Goal: Transaction & Acquisition: Purchase product/service

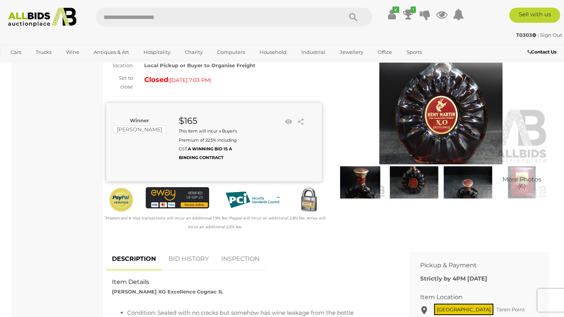
scroll to position [61, 0]
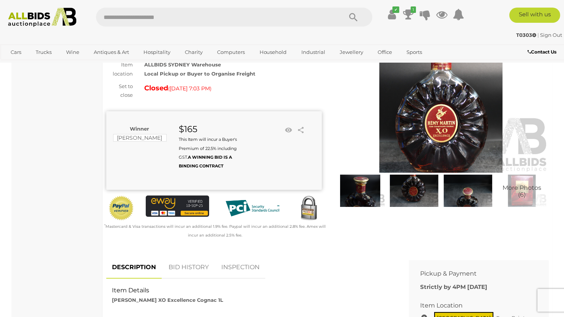
click at [368, 194] on img at bounding box center [360, 191] width 50 height 32
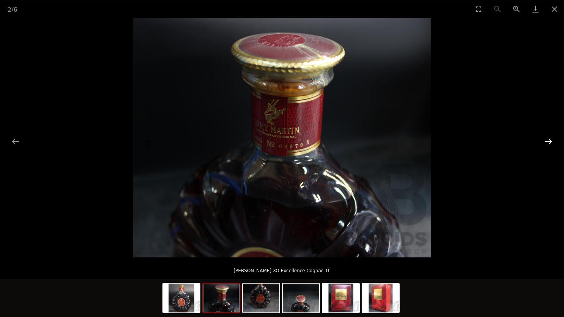
click at [552, 138] on button "Next slide" at bounding box center [549, 141] width 16 height 15
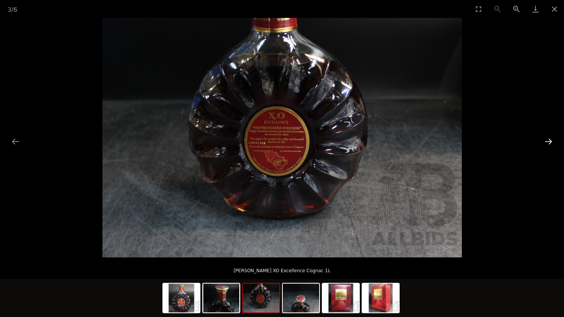
click at [552, 138] on button "Next slide" at bounding box center [549, 141] width 16 height 15
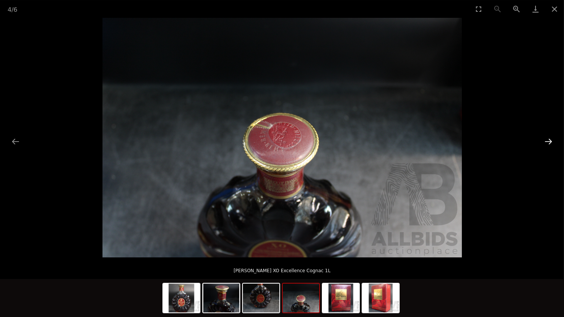
click at [552, 138] on button "Next slide" at bounding box center [549, 141] width 16 height 15
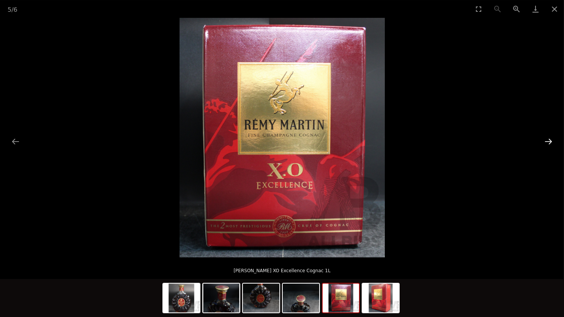
click at [552, 138] on button "Next slide" at bounding box center [549, 141] width 16 height 15
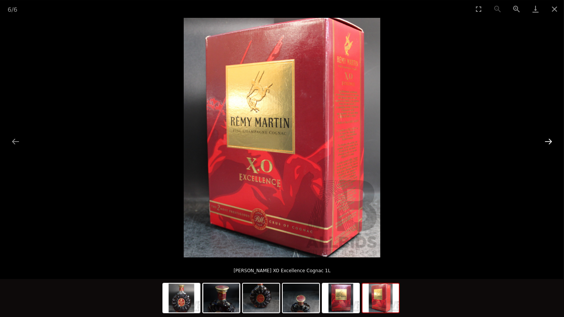
click at [552, 138] on button "Next slide" at bounding box center [549, 141] width 16 height 15
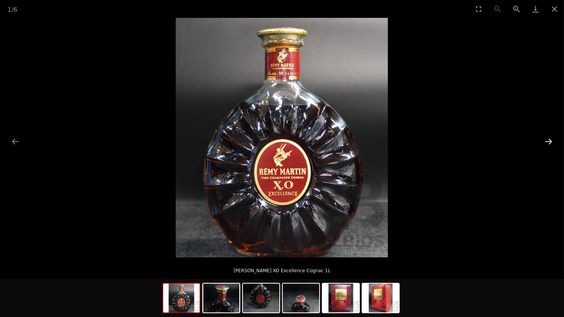
click at [552, 138] on button "Next slide" at bounding box center [549, 141] width 16 height 15
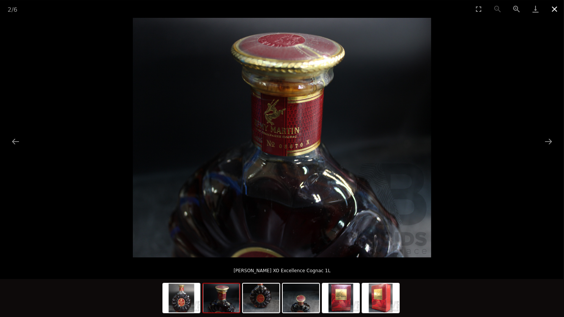
click at [559, 13] on button "Close gallery" at bounding box center [554, 9] width 19 height 18
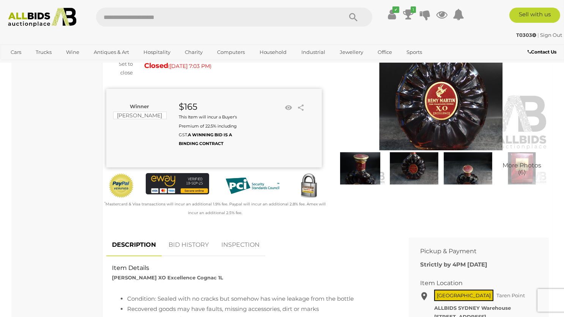
scroll to position [83, 0]
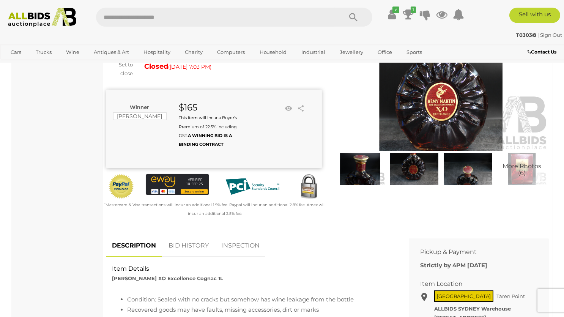
click at [351, 167] on img at bounding box center [360, 169] width 50 height 32
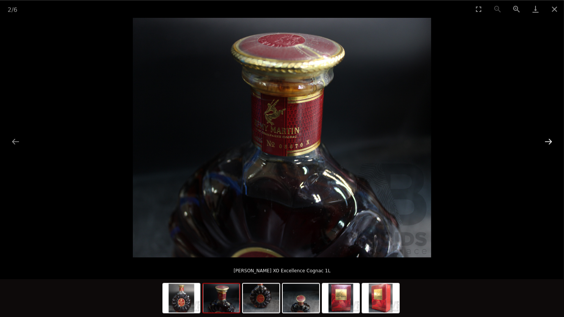
click at [547, 145] on button "Next slide" at bounding box center [549, 141] width 16 height 15
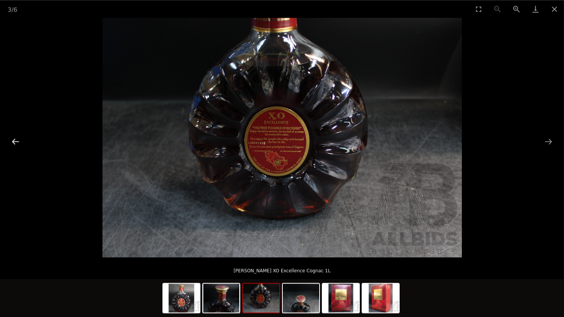
click at [16, 140] on button "Previous slide" at bounding box center [16, 141] width 16 height 15
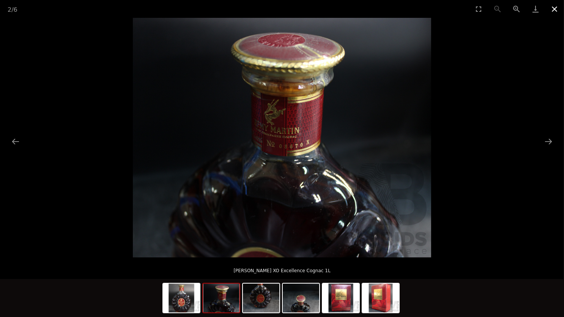
click at [559, 11] on button "Close gallery" at bounding box center [554, 9] width 19 height 18
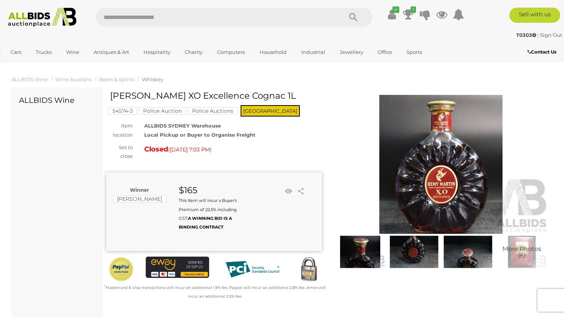
click at [174, 16] on input "text" at bounding box center [215, 17] width 239 height 19
drag, startPoint x: 130, startPoint y: 16, endPoint x: 95, endPoint y: 22, distance: 35.2
click at [96, 22] on input "*****" at bounding box center [215, 17] width 239 height 19
click at [155, 21] on input "*****" at bounding box center [215, 17] width 239 height 19
type input "*******"
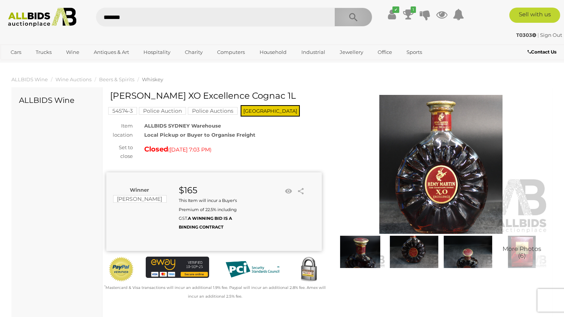
click at [349, 18] on icon "Search" at bounding box center [353, 17] width 8 height 11
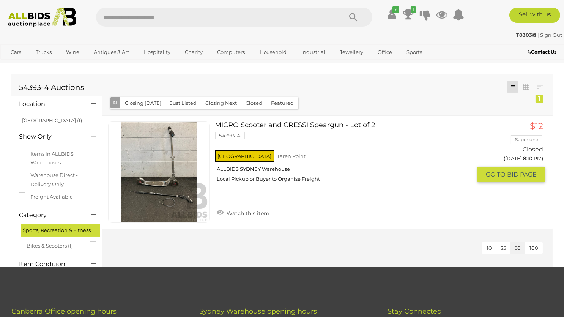
click at [175, 186] on link at bounding box center [158, 172] width 101 height 101
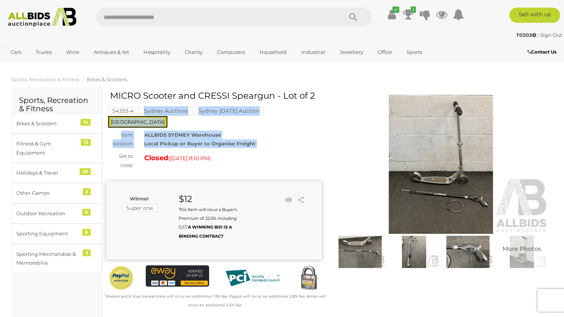
drag, startPoint x: 110, startPoint y: 120, endPoint x: 141, endPoint y: 116, distance: 31.0
click at [141, 116] on div "MICRO Scooter and CRESSI Speargun - Lot of 2 54393-4 Sydney Auctions [GEOGRAPHI…" at bounding box center [214, 200] width 216 height 218
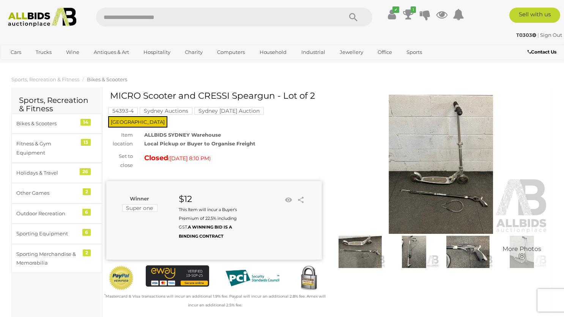
click at [141, 116] on div "Sydney Auctions [GEOGRAPHIC_DATA] [DATE] Auction" at bounding box center [203, 111] width 126 height 11
drag, startPoint x: 111, startPoint y: 118, endPoint x: 143, endPoint y: 119, distance: 31.9
click at [143, 119] on div "MICRO Scooter and CRESSI Speargun - Lot of 2 54393-4 Sydney Auctions Sydney Sun…" at bounding box center [214, 200] width 216 height 218
click at [142, 119] on div "MICRO Scooter and CRESSI Speargun - Lot of 2 54393-4 Sydney Auctions Sydney Sun…" at bounding box center [214, 200] width 216 height 218
